Goal: Navigation & Orientation: Understand site structure

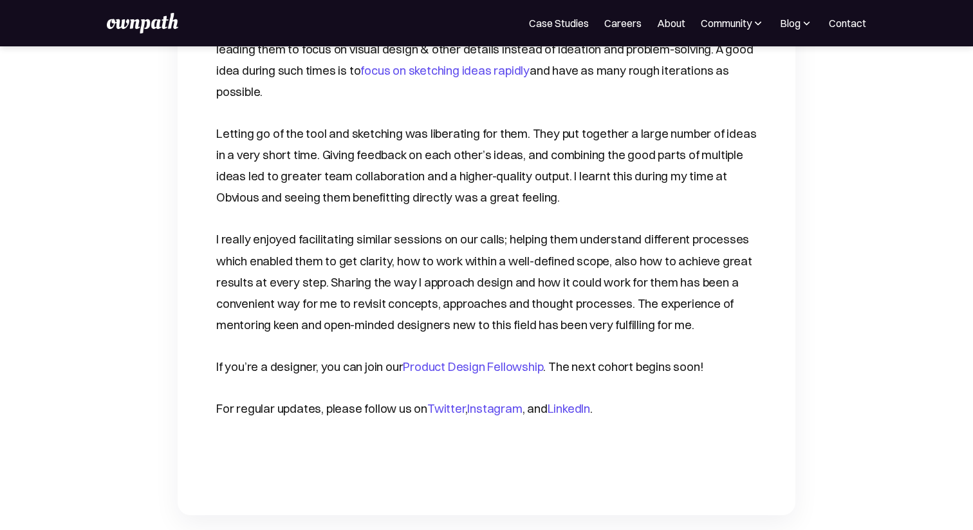
scroll to position [1923, 0]
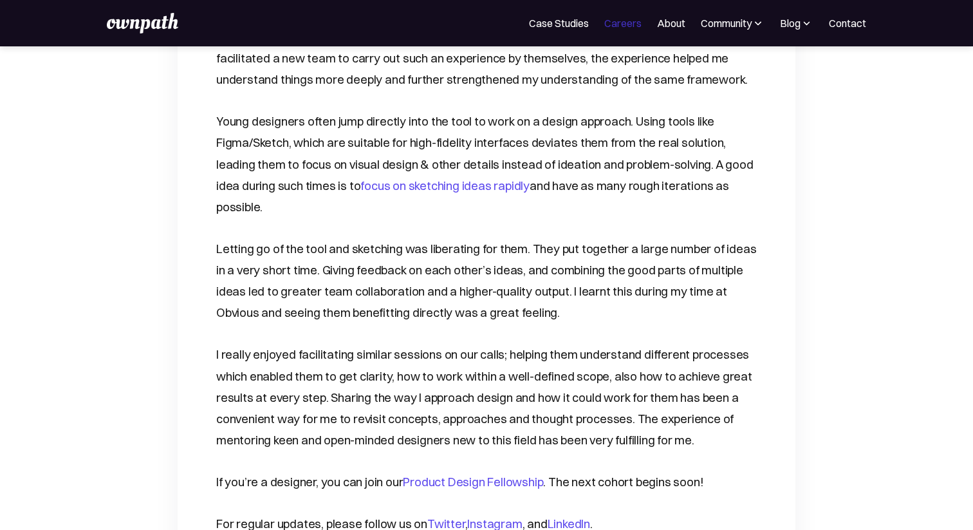
click at [616, 27] on link "Careers" at bounding box center [622, 22] width 37 height 15
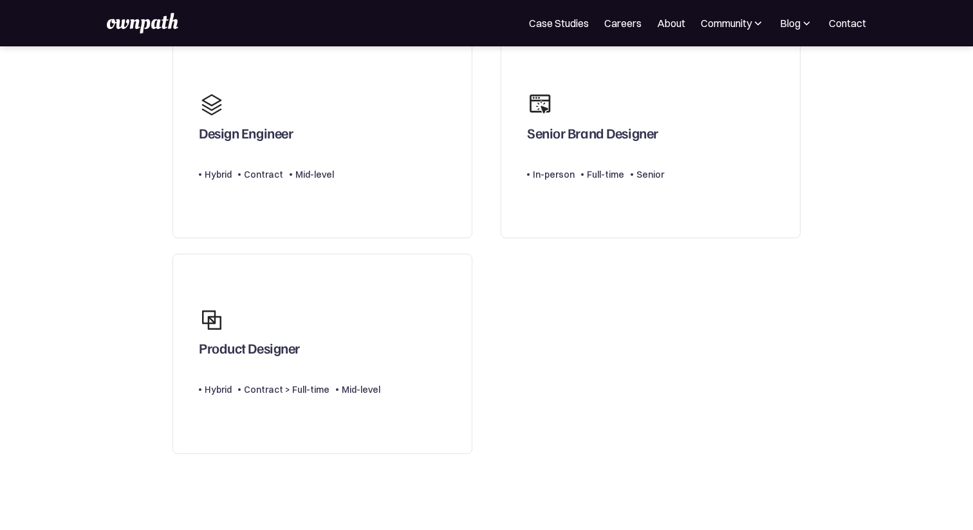
scroll to position [142, 0]
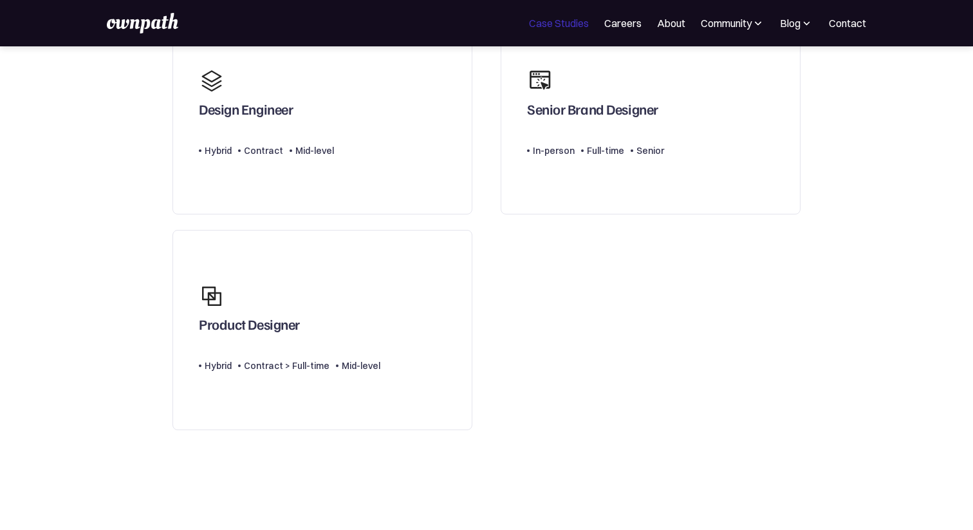
click at [568, 20] on link "Case Studies" at bounding box center [559, 22] width 60 height 15
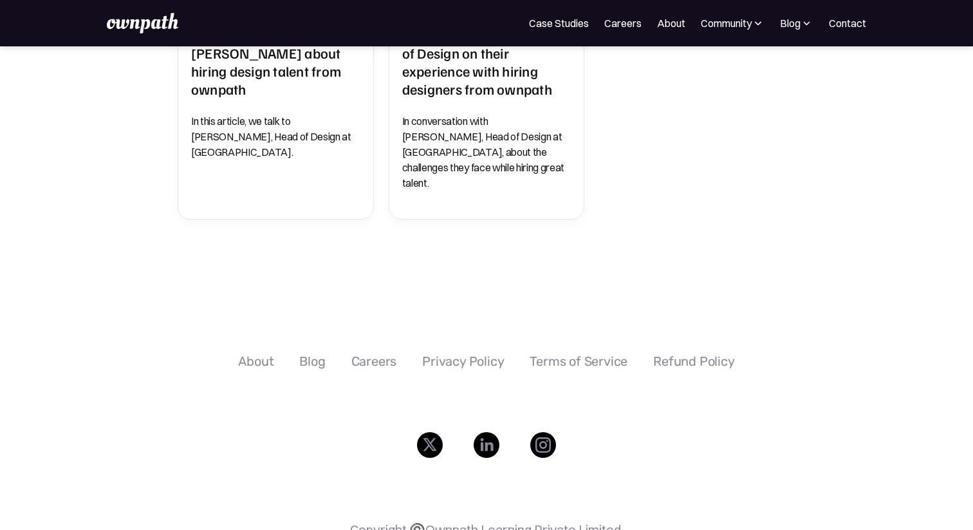
scroll to position [935, 0]
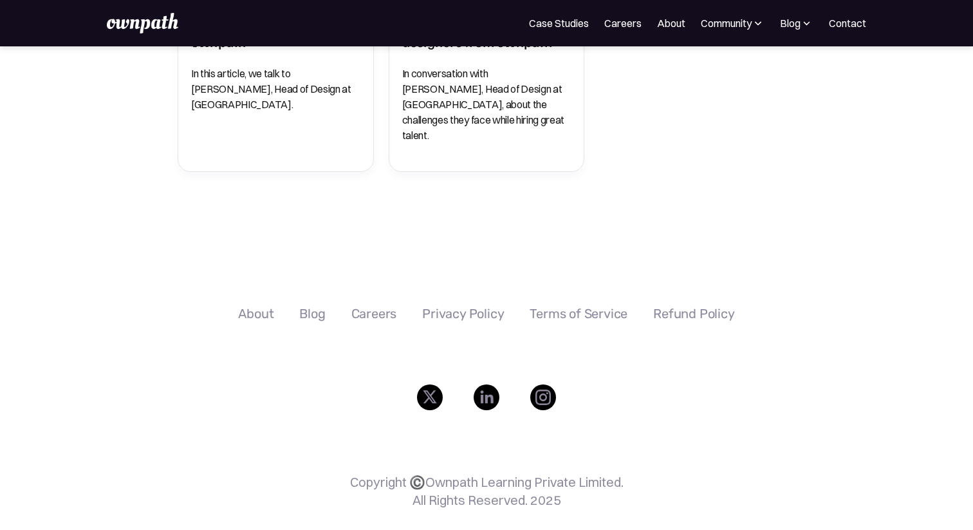
click at [435, 384] on img at bounding box center [430, 397] width 26 height 26
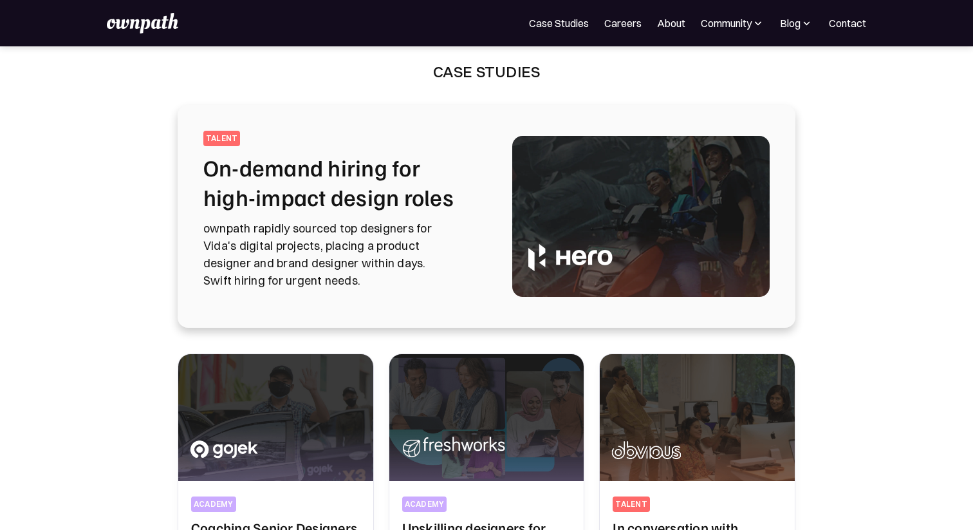
scroll to position [0, 0]
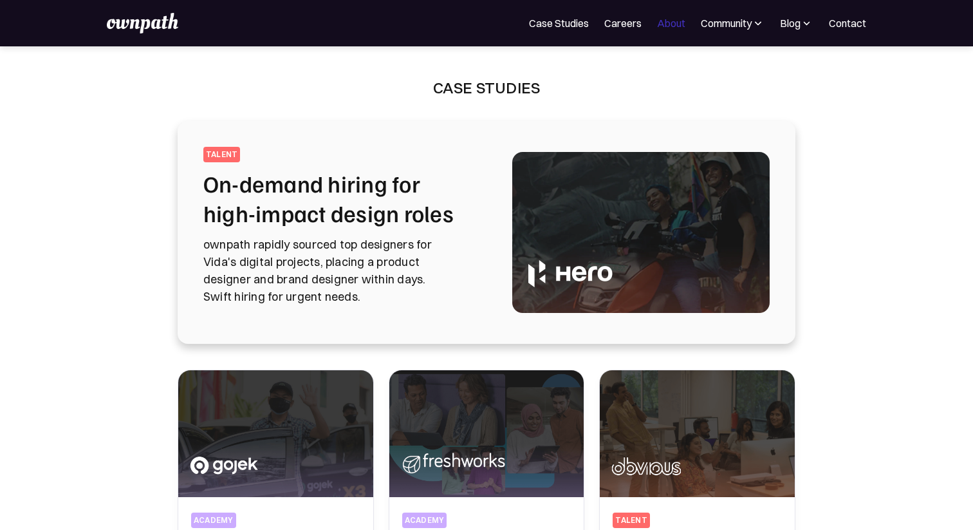
click at [667, 21] on link "About" at bounding box center [671, 22] width 28 height 15
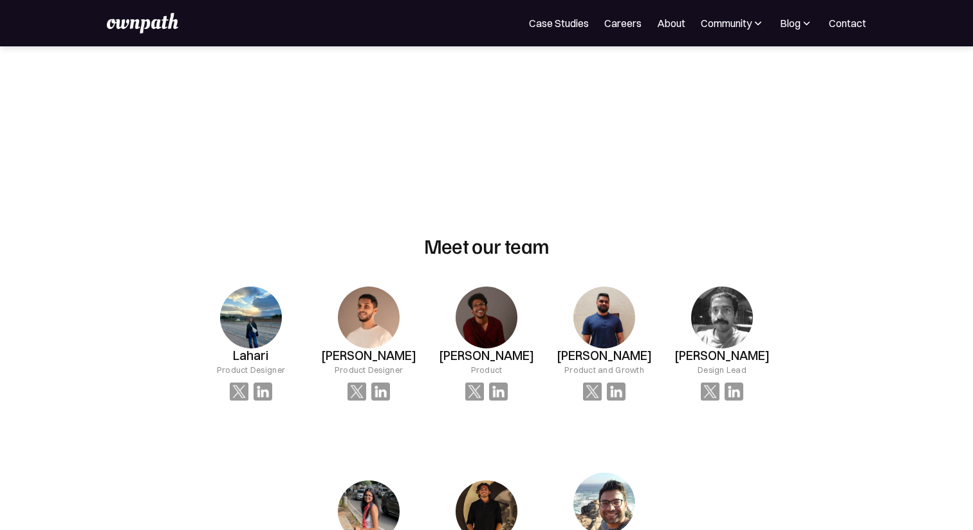
scroll to position [716, 0]
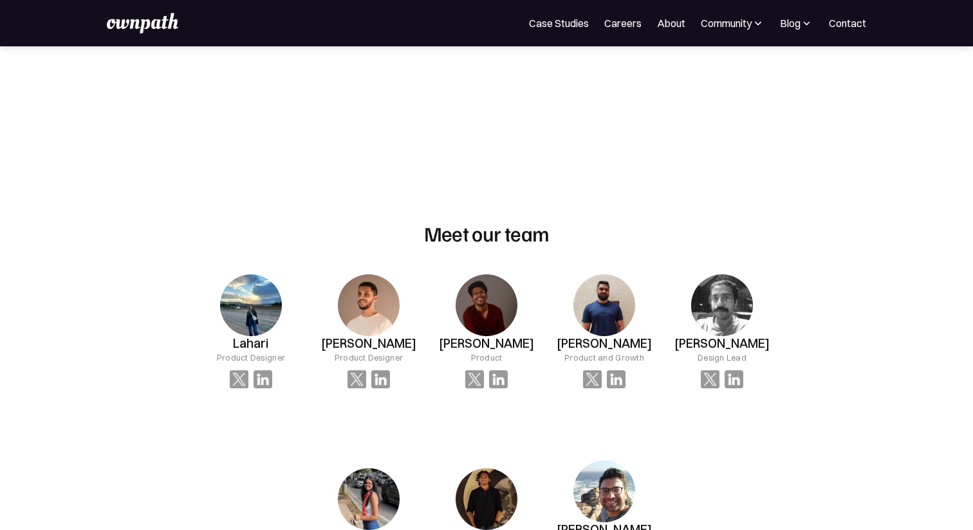
click at [363, 310] on img at bounding box center [369, 305] width 62 height 62
click at [362, 382] on img at bounding box center [357, 379] width 19 height 19
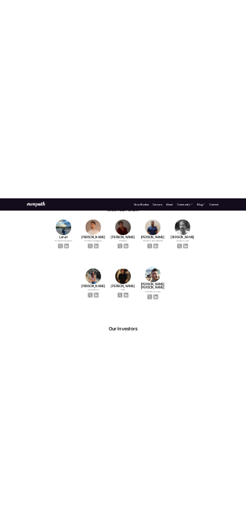
scroll to position [894, 0]
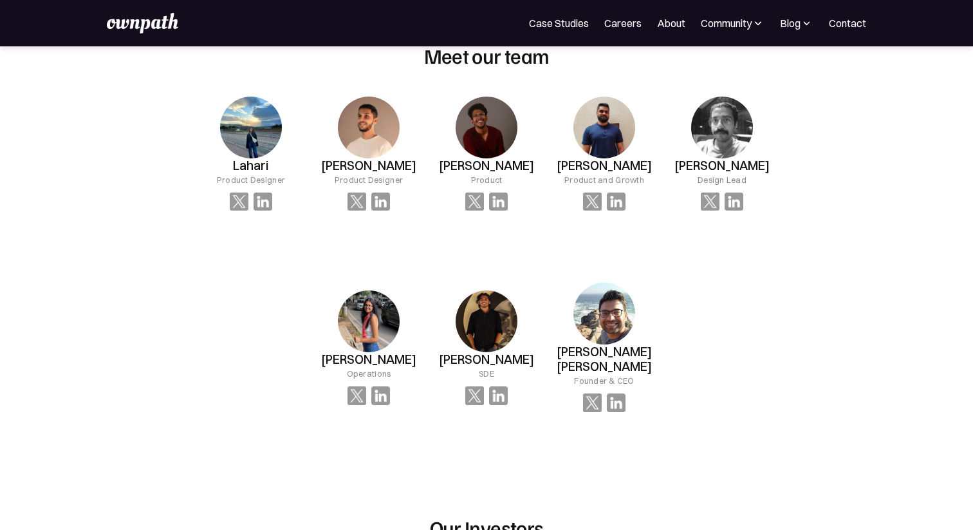
click at [382, 211] on div "Waqar Khan Product Designer" at bounding box center [369, 154] width 118 height 156
click at [379, 208] on img at bounding box center [380, 201] width 19 height 19
click at [353, 392] on img at bounding box center [357, 395] width 19 height 19
click at [375, 332] on img at bounding box center [369, 321] width 62 height 62
click at [359, 386] on img at bounding box center [357, 395] width 19 height 19
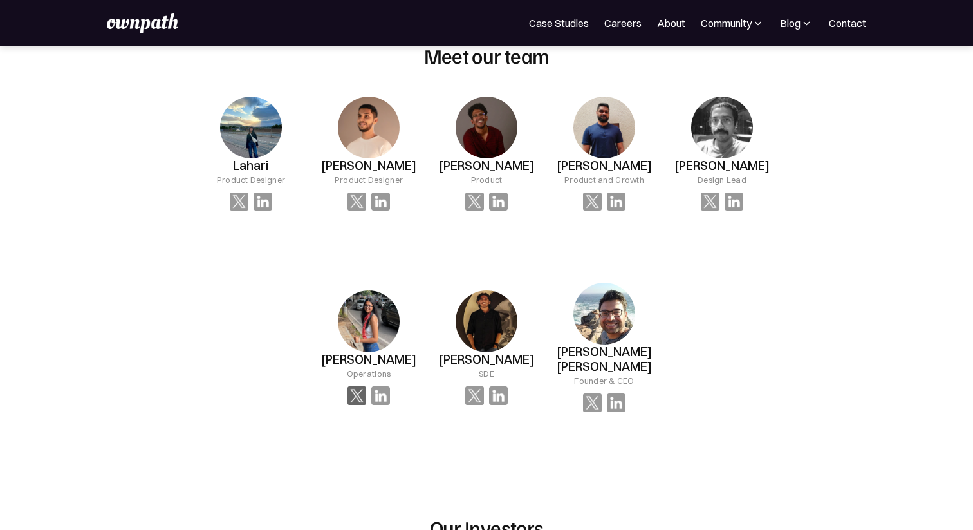
click at [361, 389] on img at bounding box center [357, 395] width 19 height 19
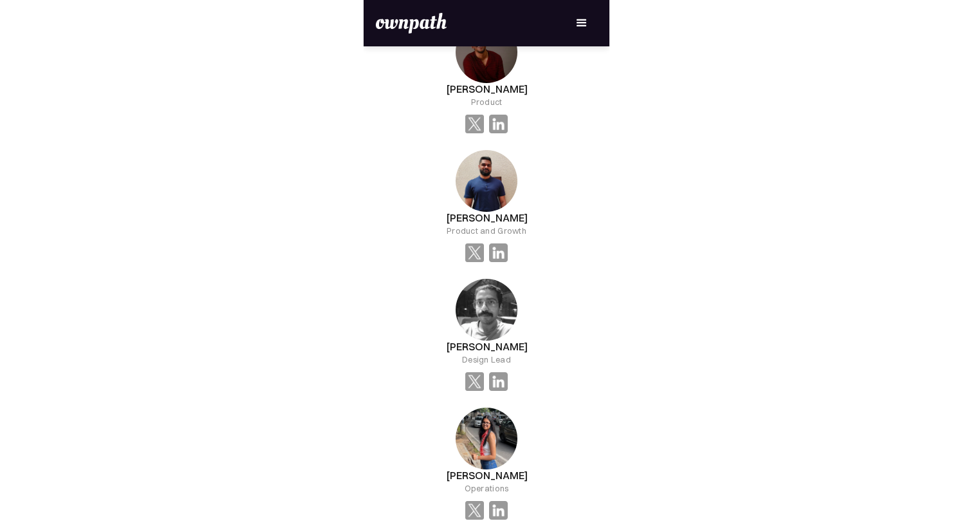
scroll to position [960, 0]
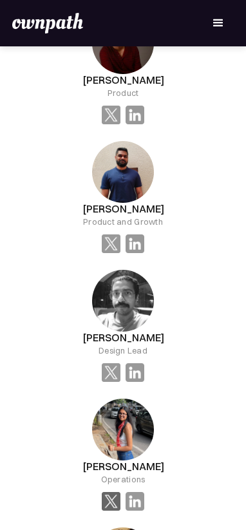
click at [113, 492] on img at bounding box center [111, 501] width 19 height 19
click at [109, 363] on img at bounding box center [111, 372] width 19 height 19
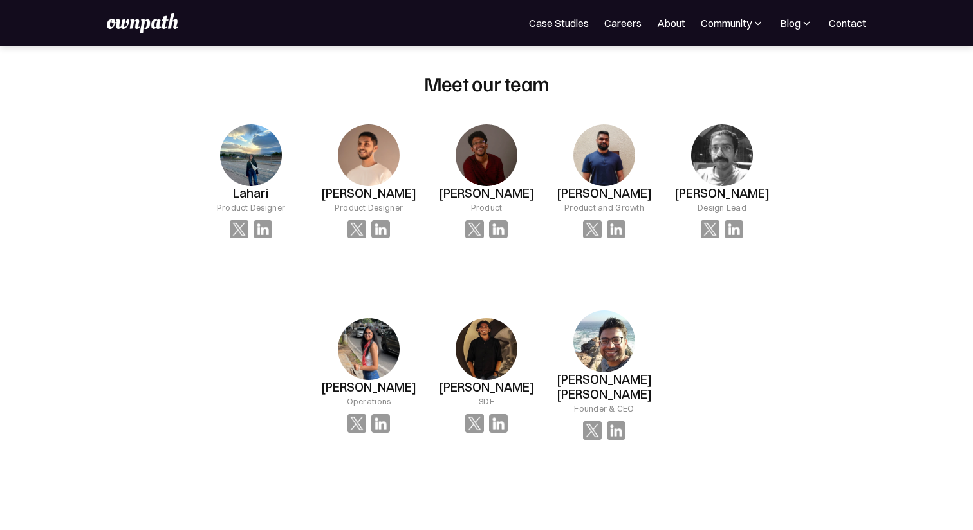
scroll to position [864, 0]
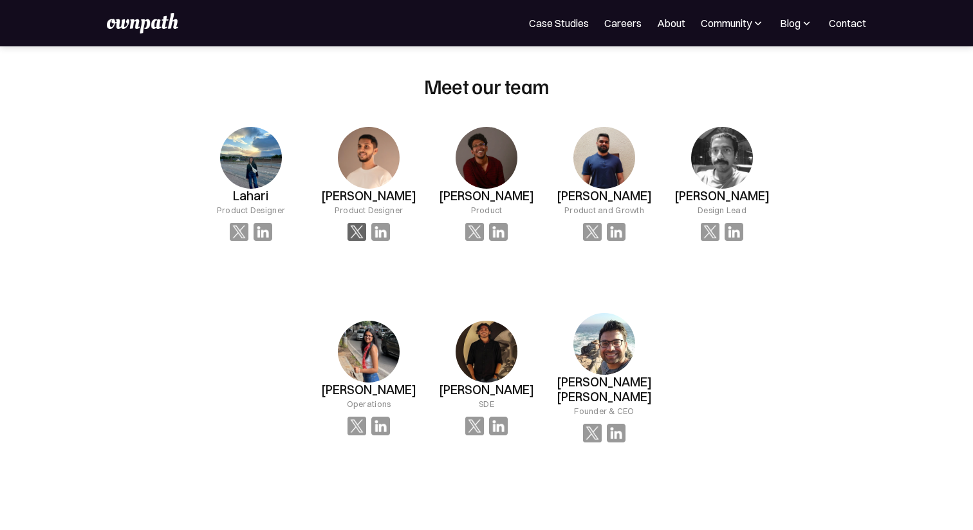
click at [362, 237] on img at bounding box center [357, 232] width 19 height 19
click at [359, 416] on img at bounding box center [357, 425] width 19 height 19
click at [380, 424] on img at bounding box center [380, 425] width 19 height 19
click at [375, 352] on img at bounding box center [369, 352] width 62 height 62
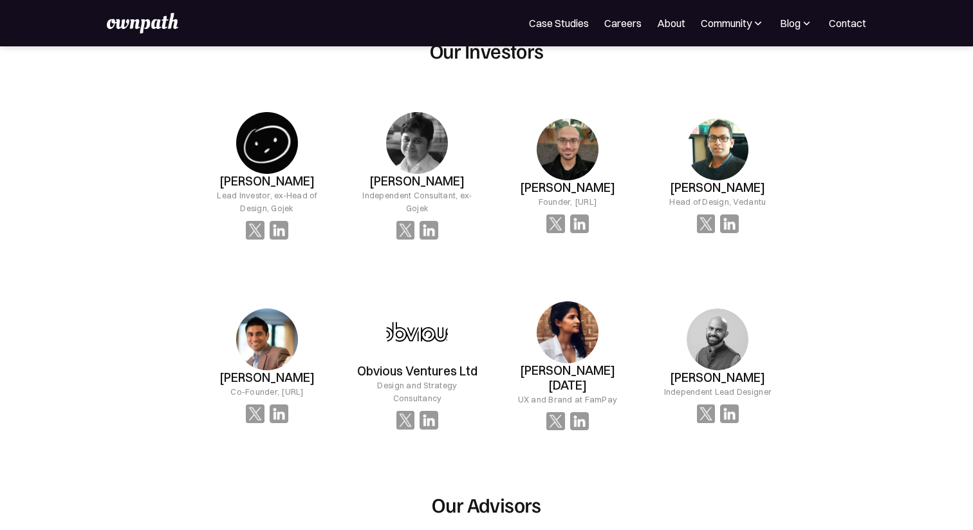
scroll to position [1392, 0]
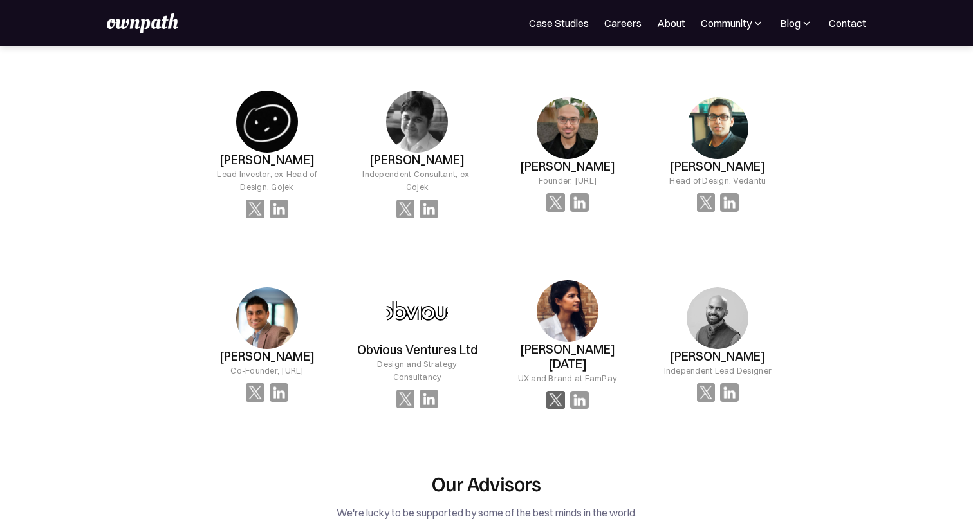
click at [555, 391] on img at bounding box center [555, 400] width 19 height 19
